Goal: Task Accomplishment & Management: Manage account settings

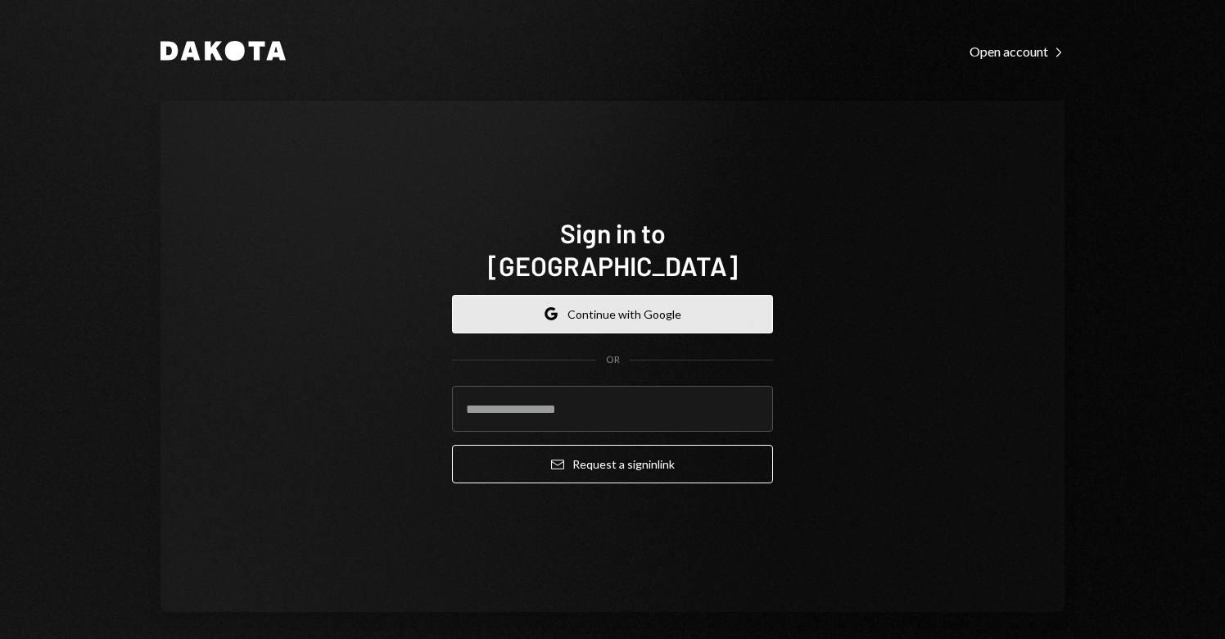
click at [662, 305] on button "Google Continue with Google" at bounding box center [612, 314] width 321 height 38
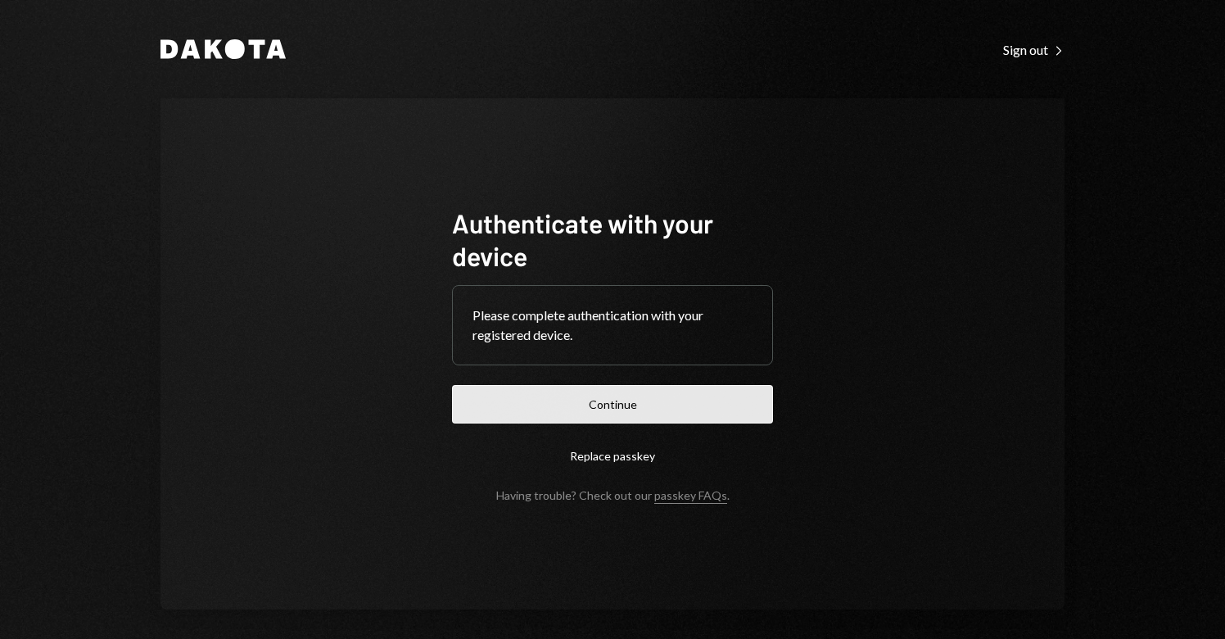
click at [616, 398] on button "Continue" at bounding box center [612, 404] width 321 height 38
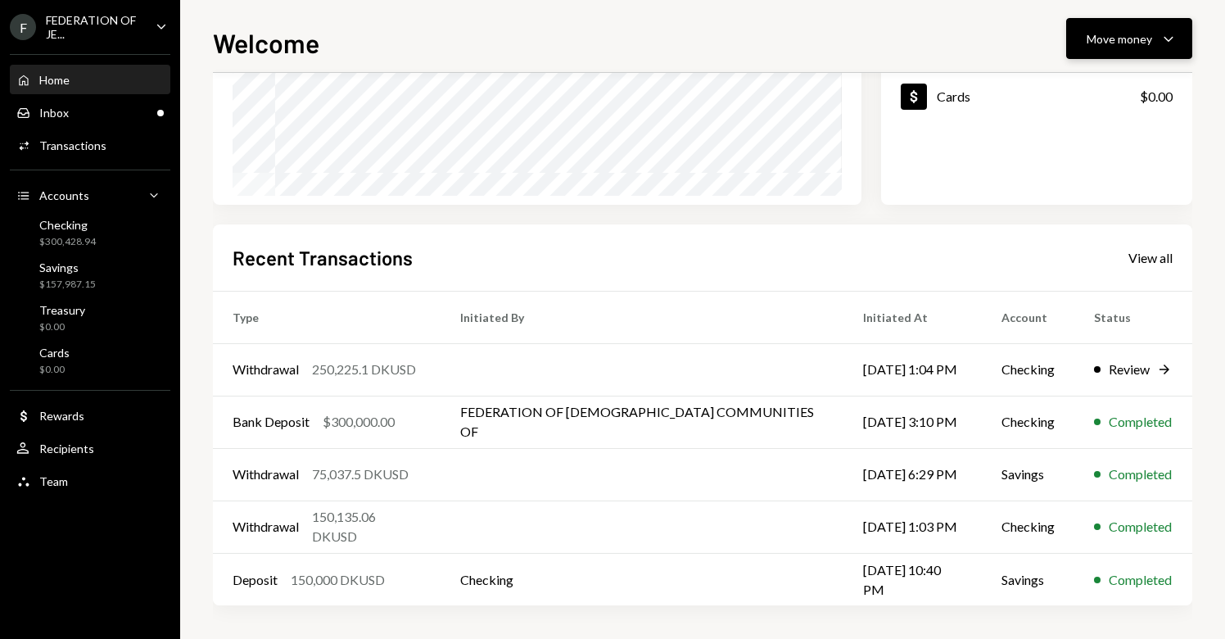
click at [1141, 25] on button "Move money Caret Down" at bounding box center [1129, 38] width 126 height 41
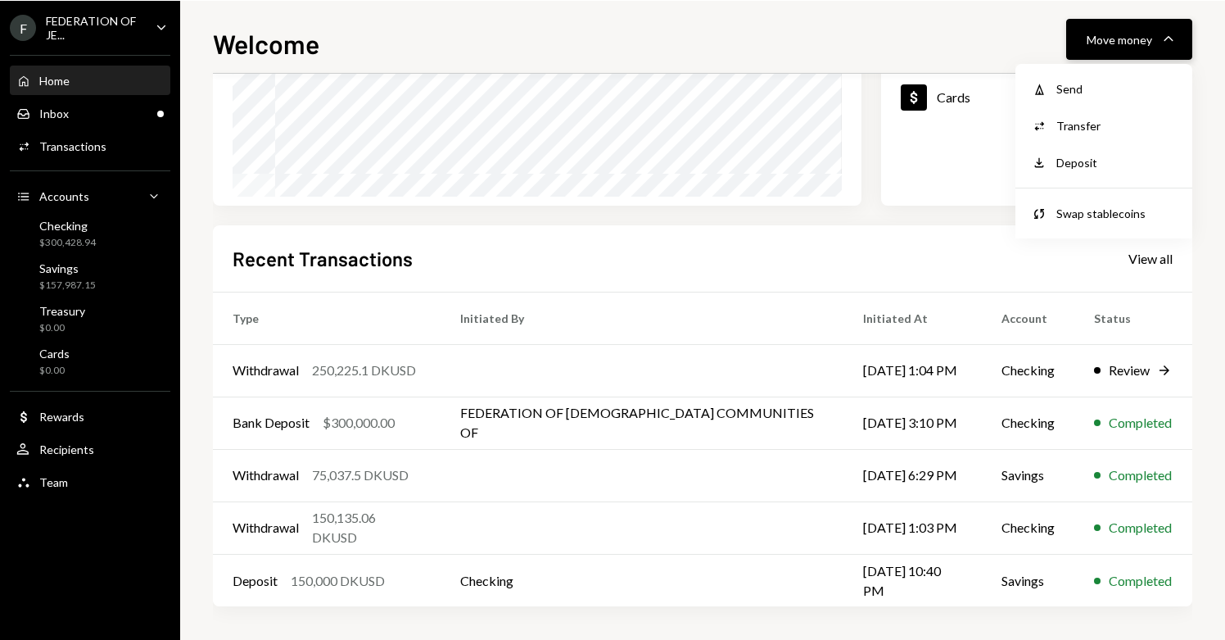
scroll to position [270, 0]
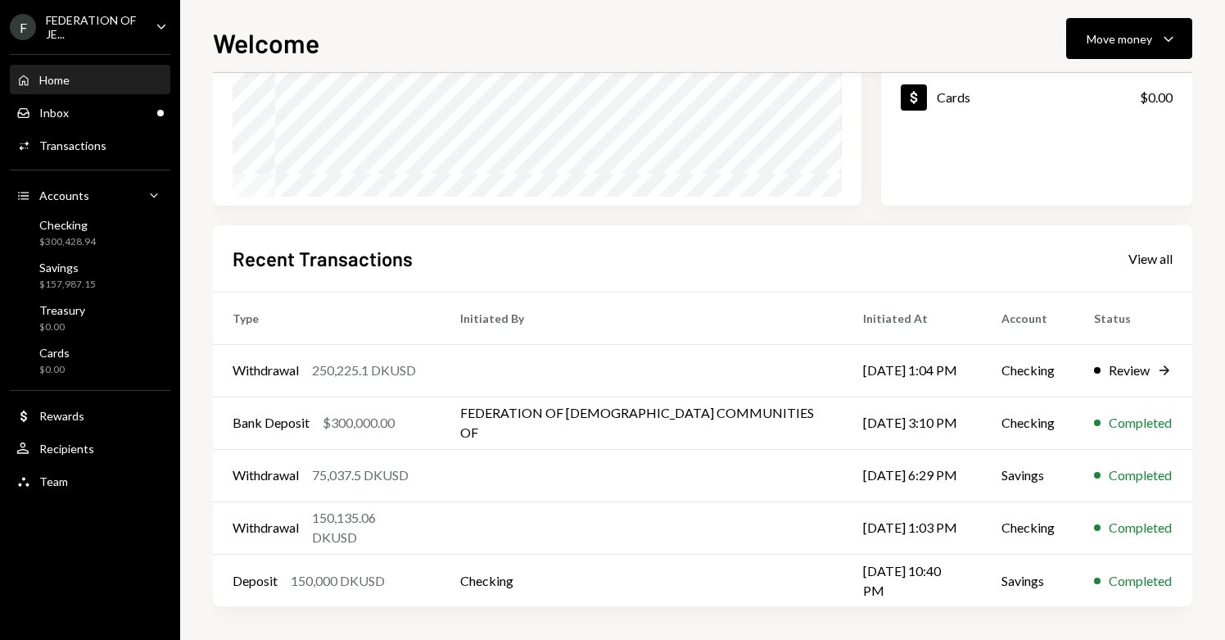
click at [643, 271] on div "Recent Transactions View all" at bounding box center [703, 258] width 940 height 27
